Goal: Information Seeking & Learning: Learn about a topic

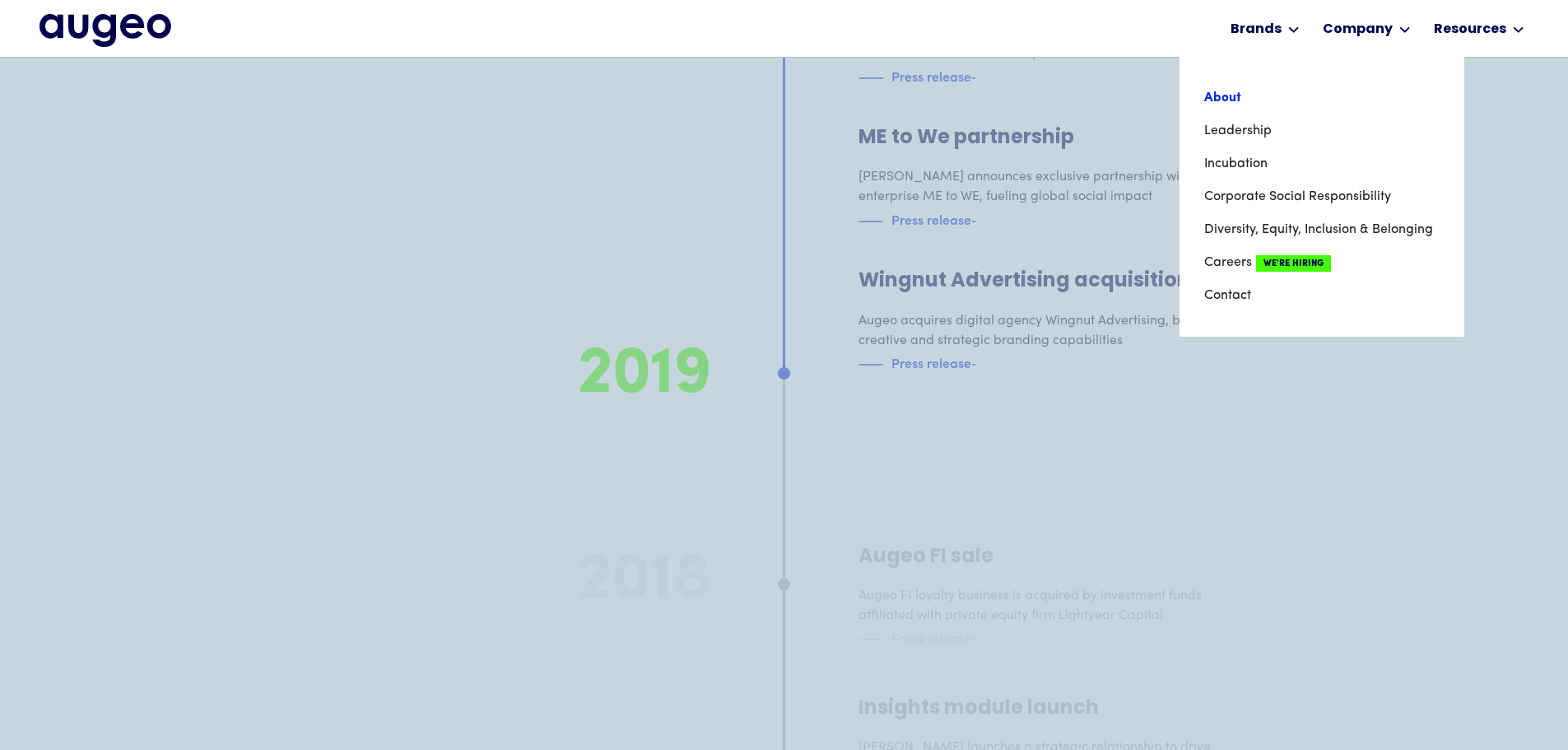
scroll to position [9556, 0]
click at [1265, 102] on link "About" at bounding box center [1322, 98] width 235 height 33
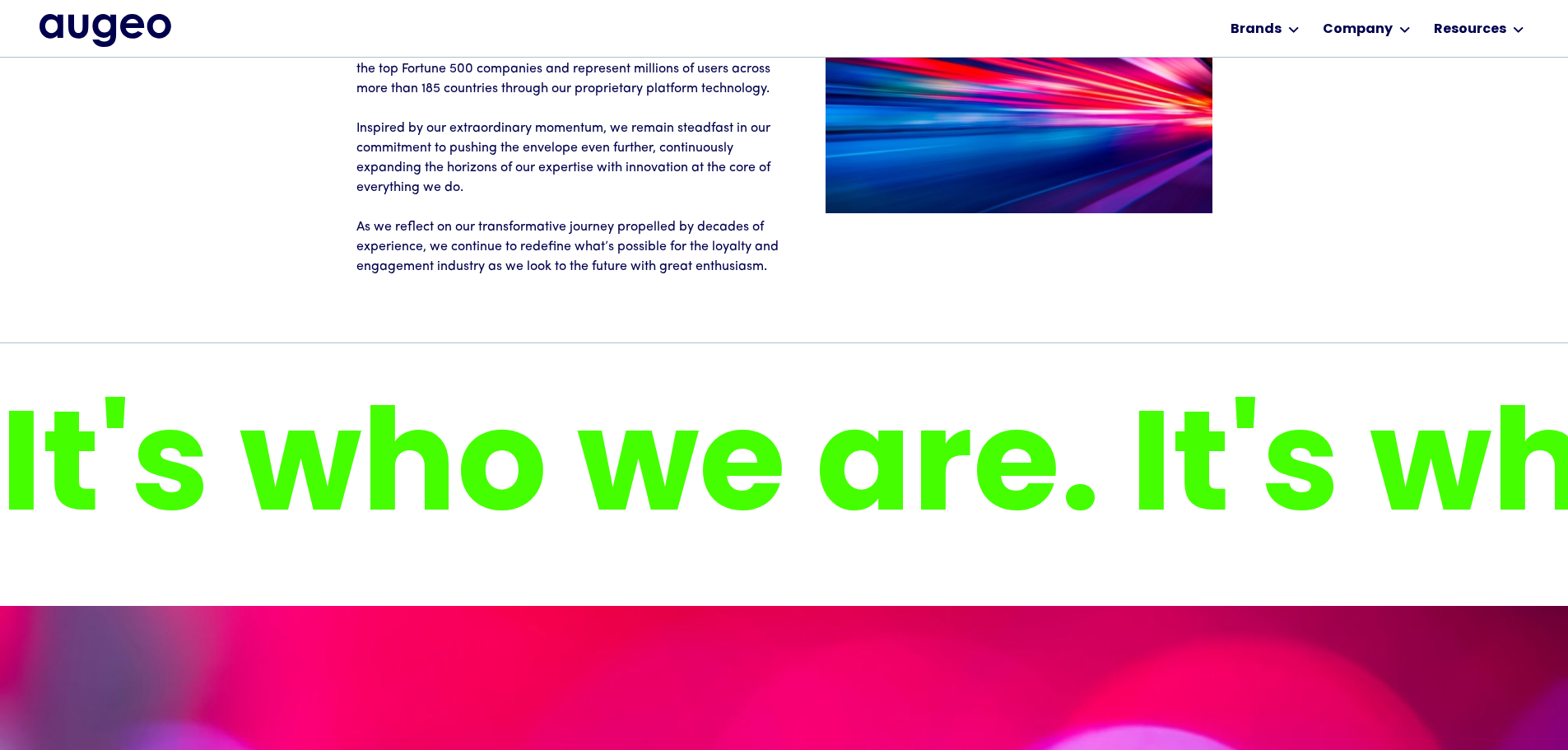
scroll to position [2820, 0]
